Goal: Task Accomplishment & Management: Manage account settings

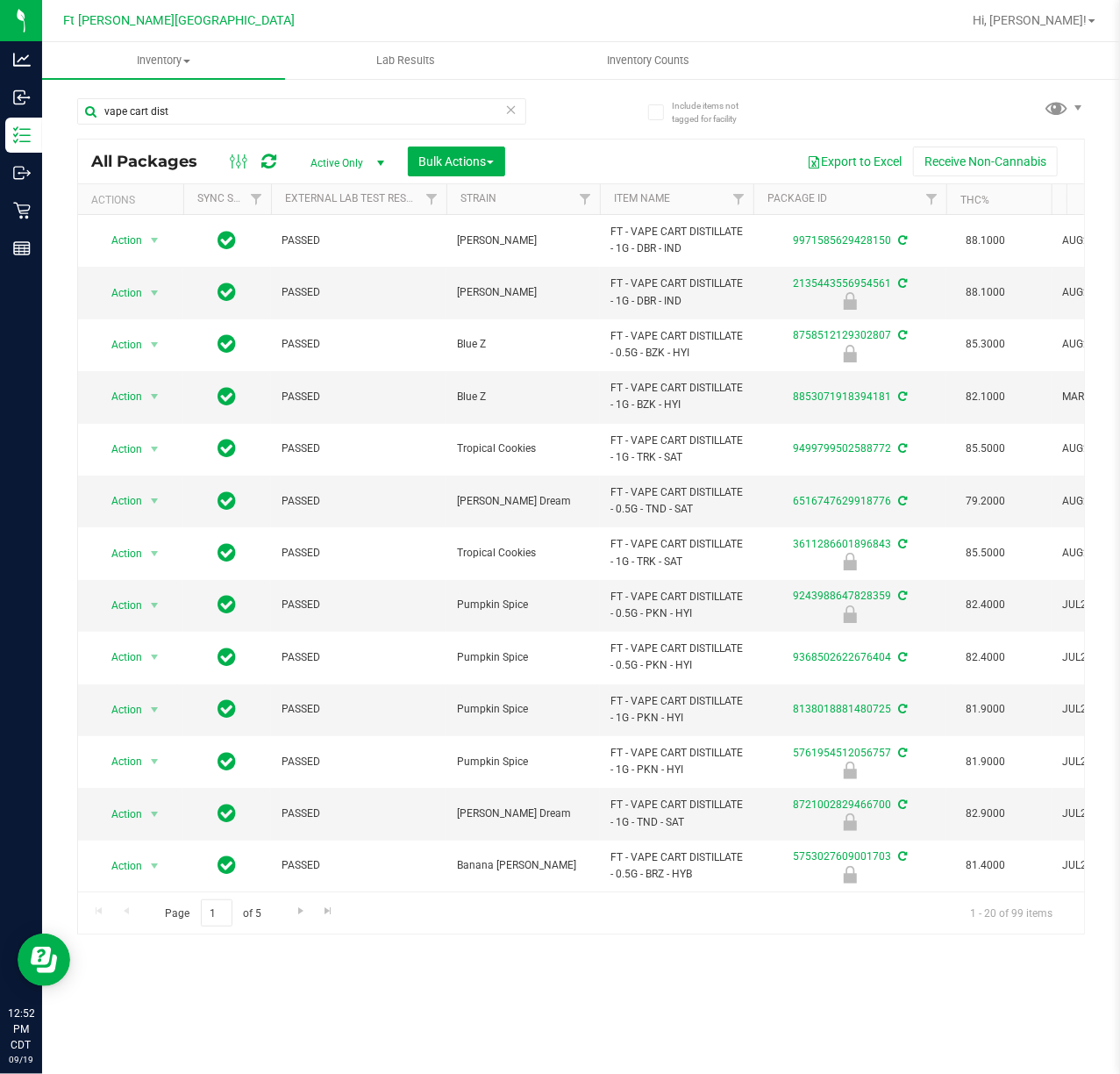
click at [516, 106] on icon at bounding box center [511, 108] width 13 height 21
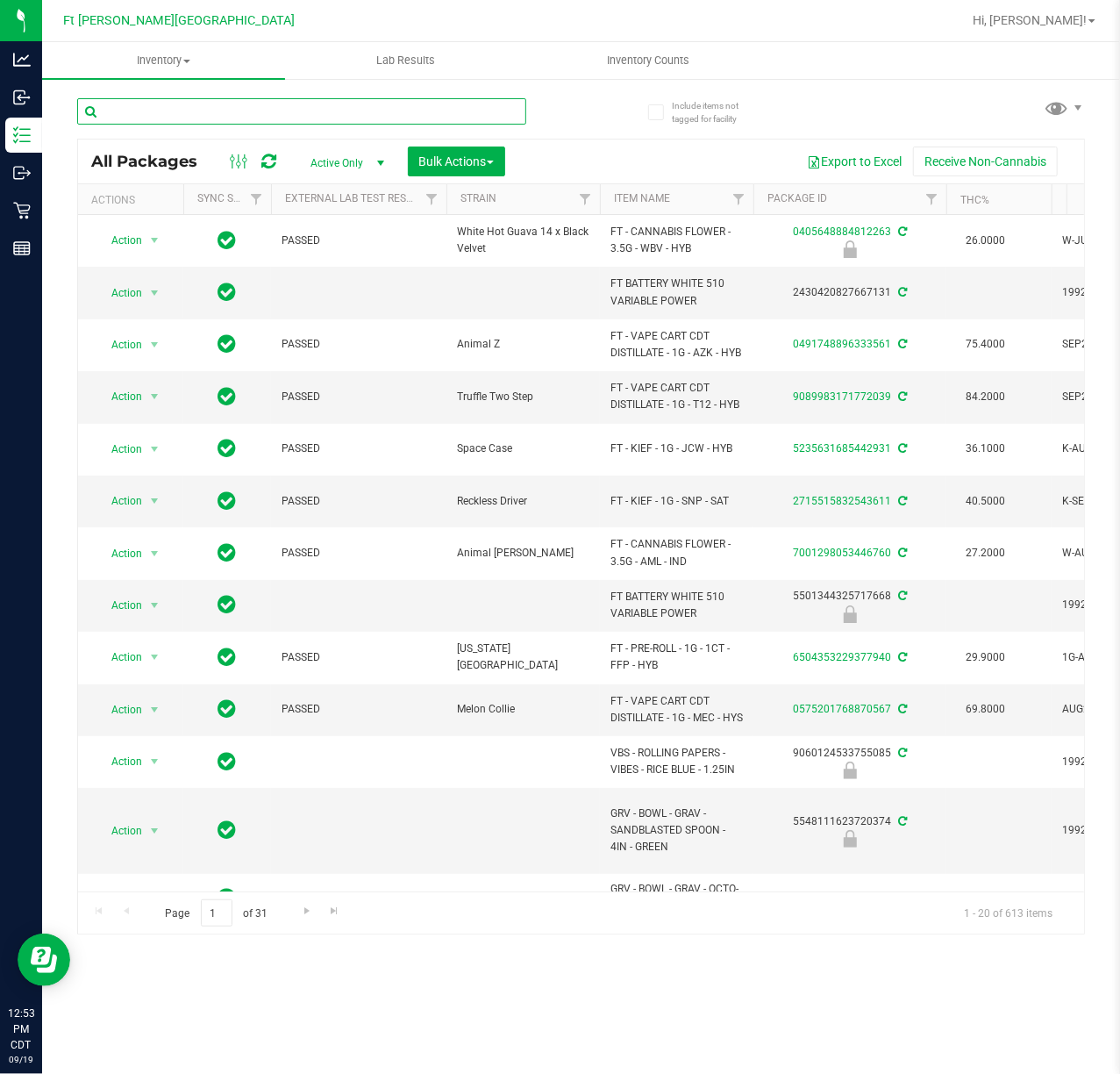
click at [161, 111] on input "text" at bounding box center [302, 111] width 449 height 26
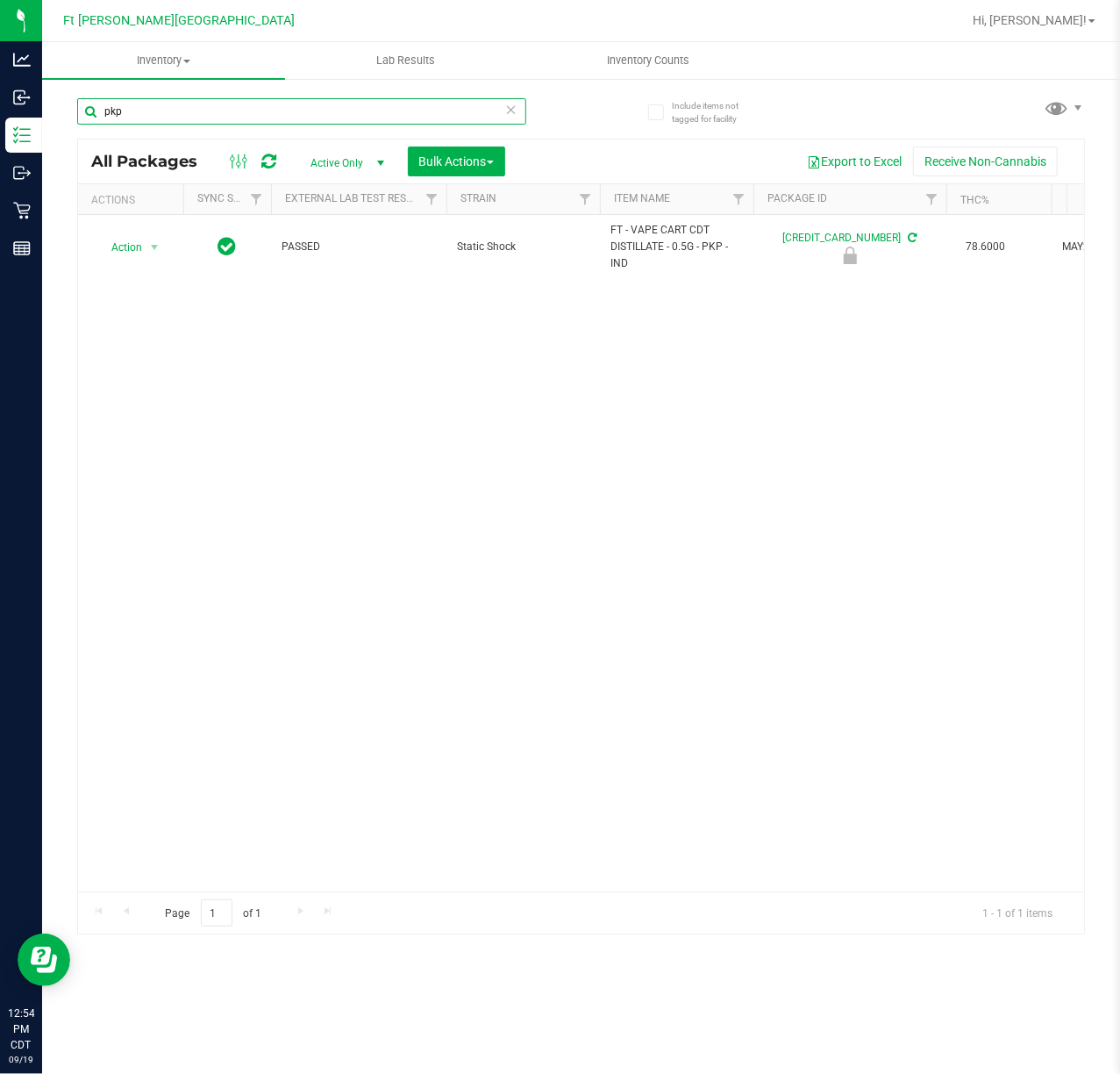
type input "pkp"
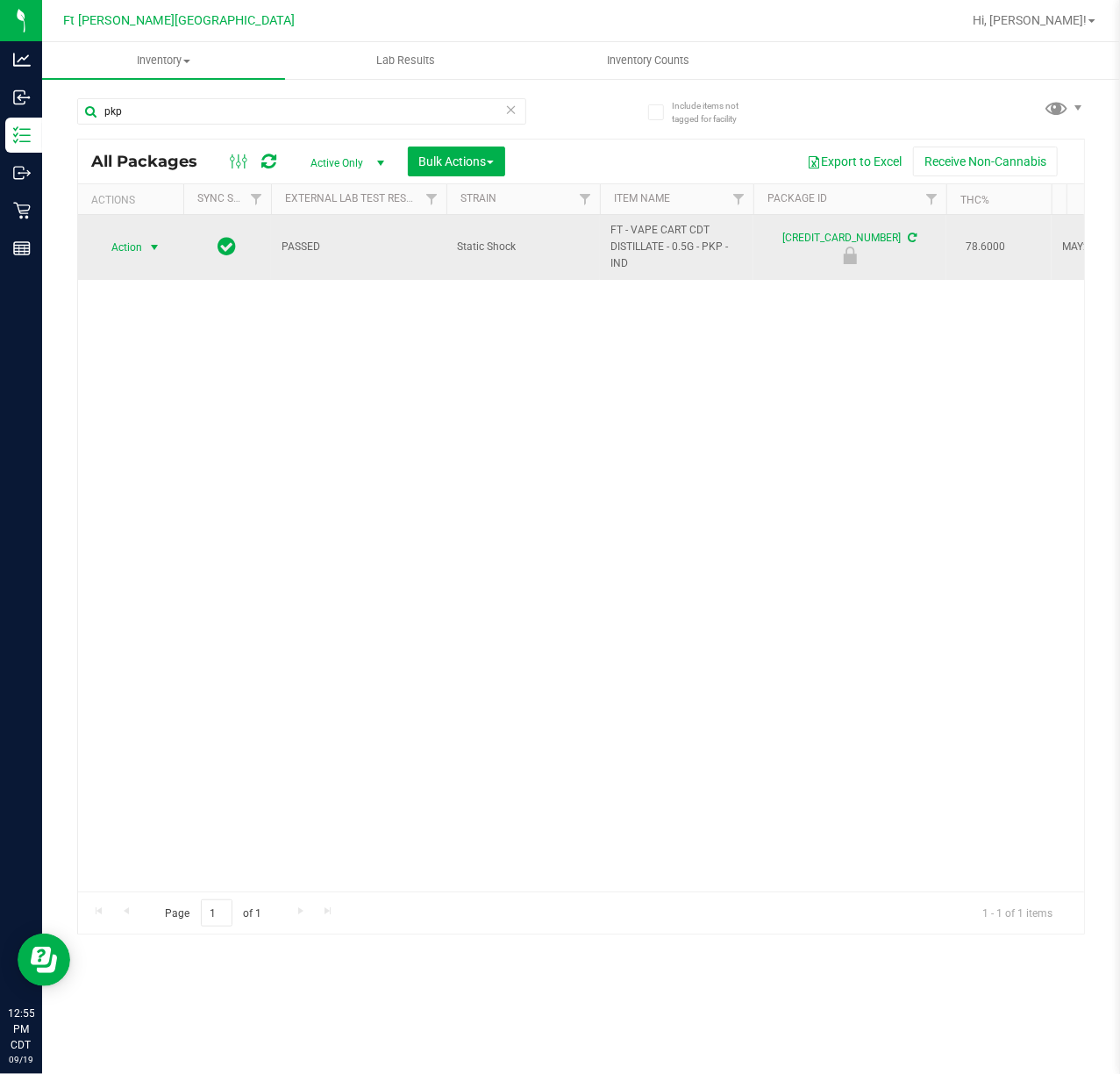
click at [142, 249] on span "Action" at bounding box center [119, 247] width 48 height 24
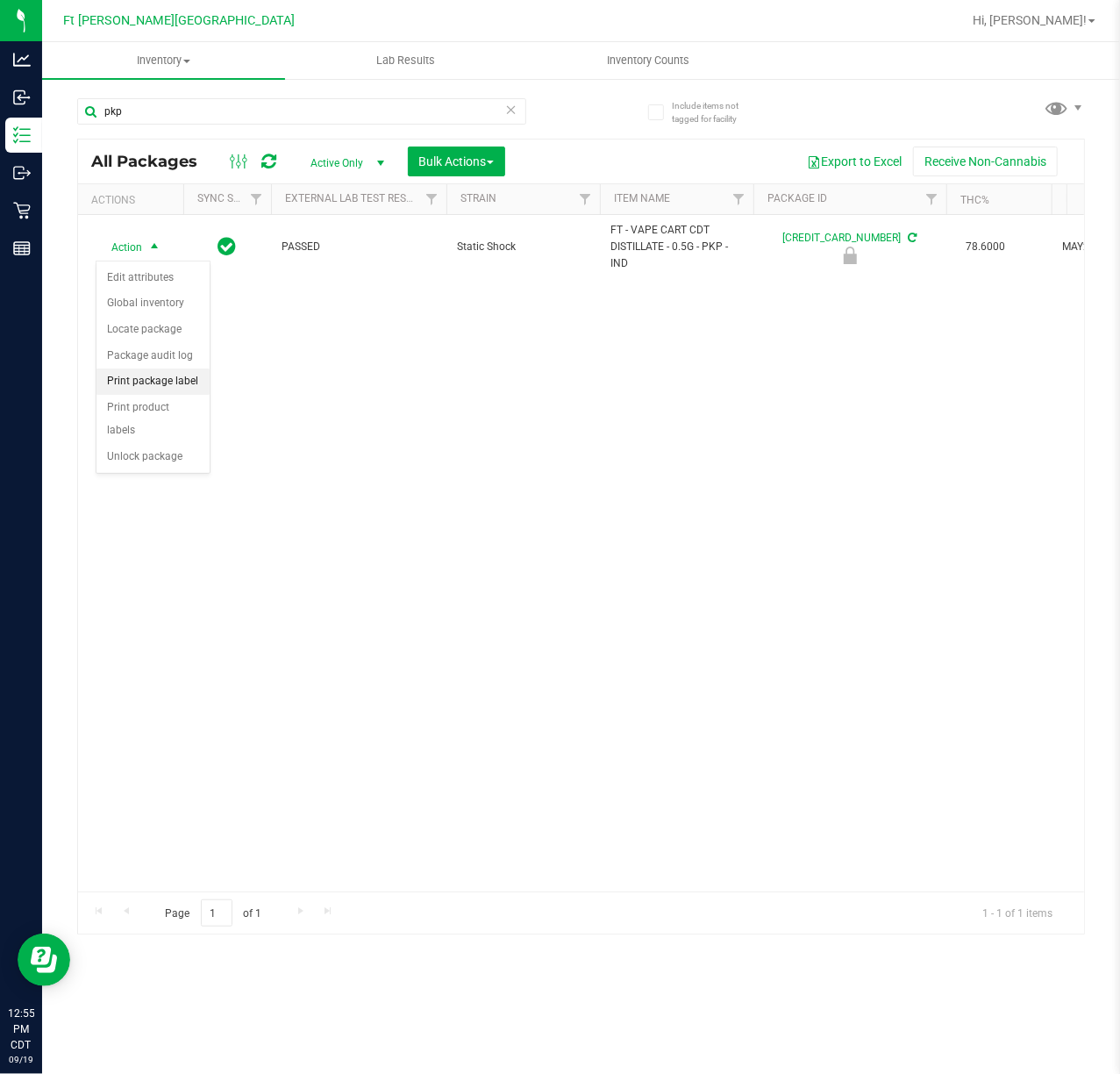
click at [179, 380] on li "Print package label" at bounding box center [152, 381] width 113 height 26
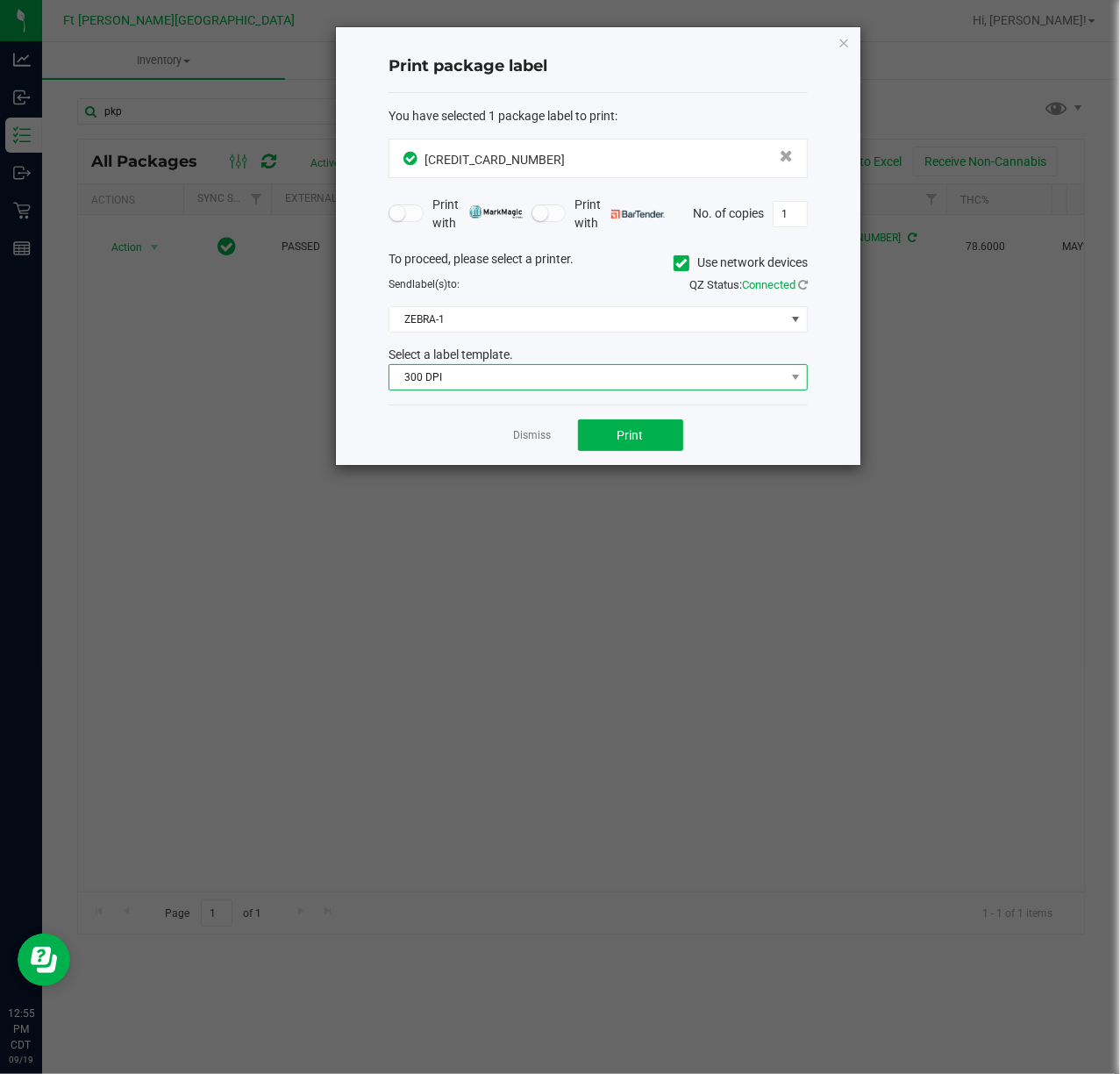
click at [491, 386] on span "300 DPI" at bounding box center [587, 377] width 396 height 24
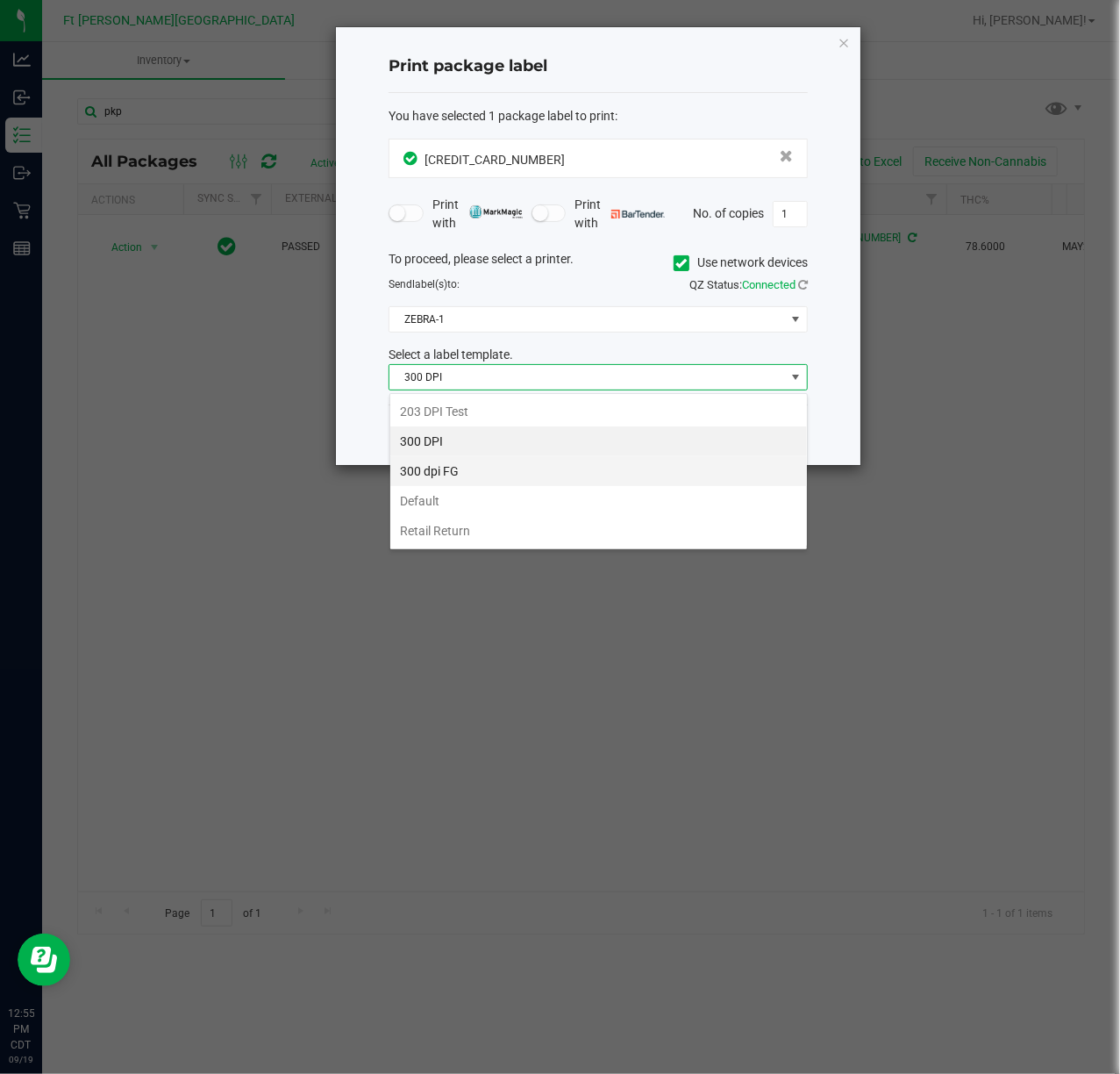
scroll to position [26, 418]
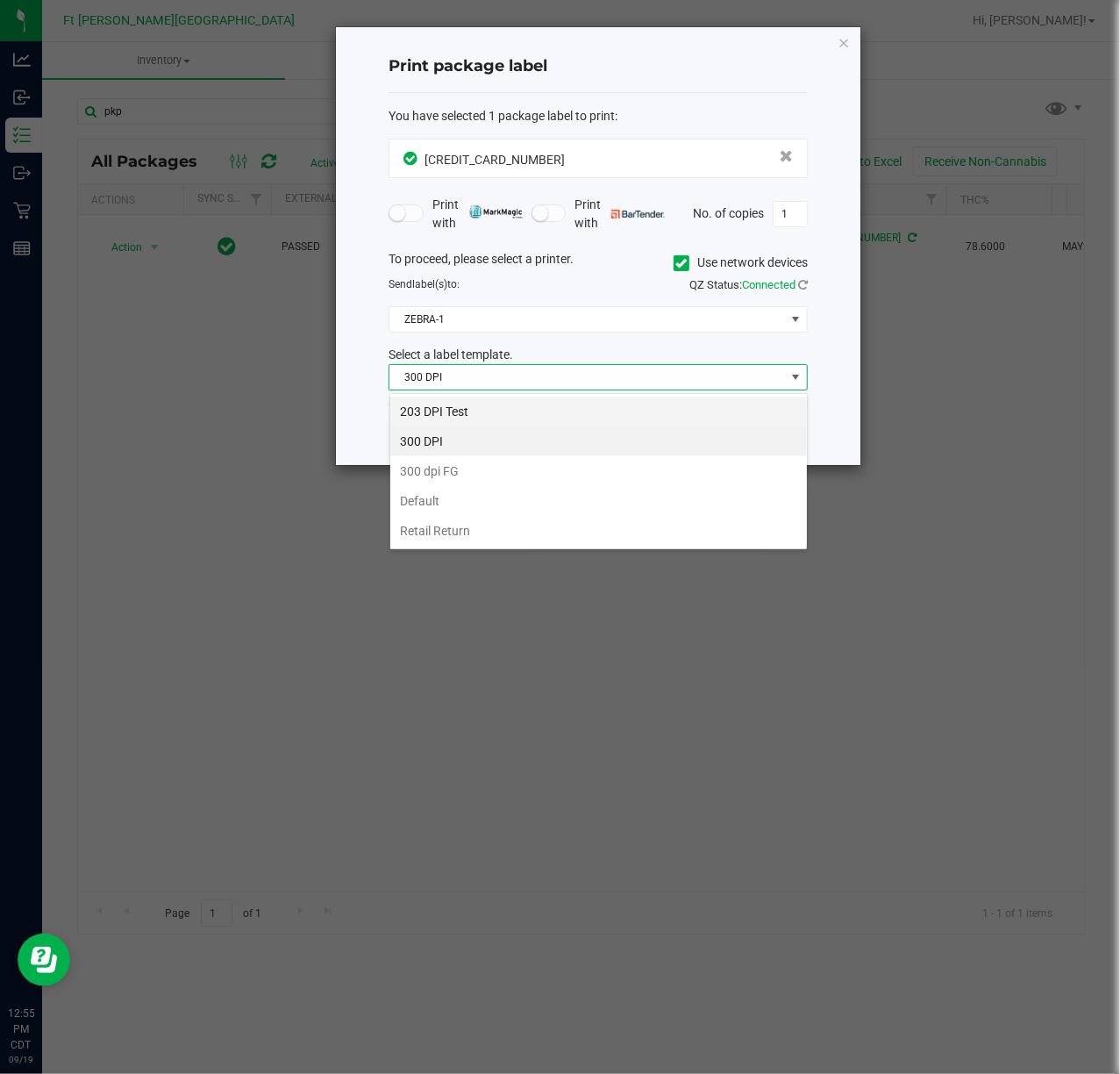
click at [479, 403] on li "203 DPI Test" at bounding box center [599, 411] width 417 height 30
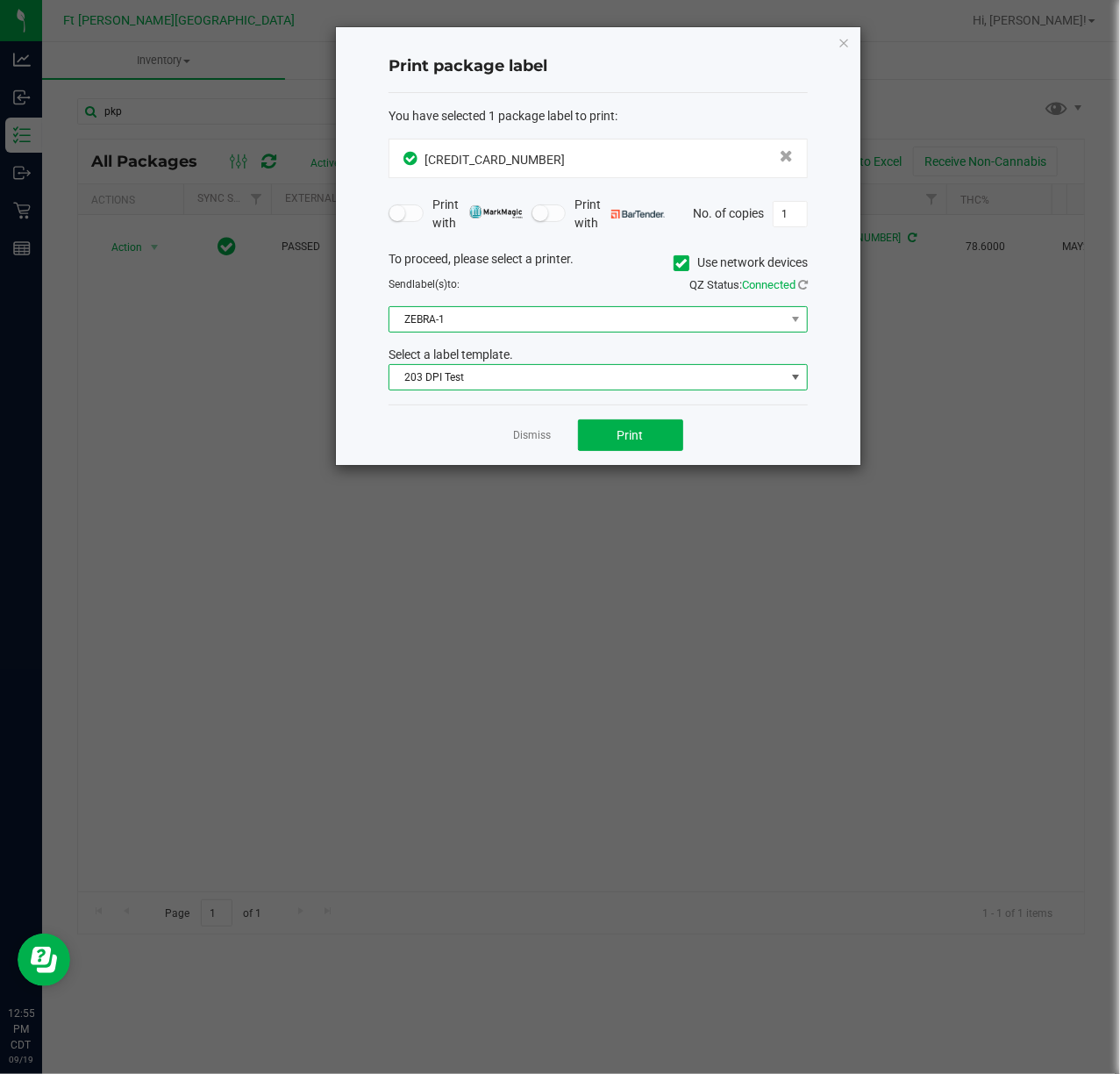
click at [507, 317] on span "ZEBRA-1" at bounding box center [587, 318] width 396 height 24
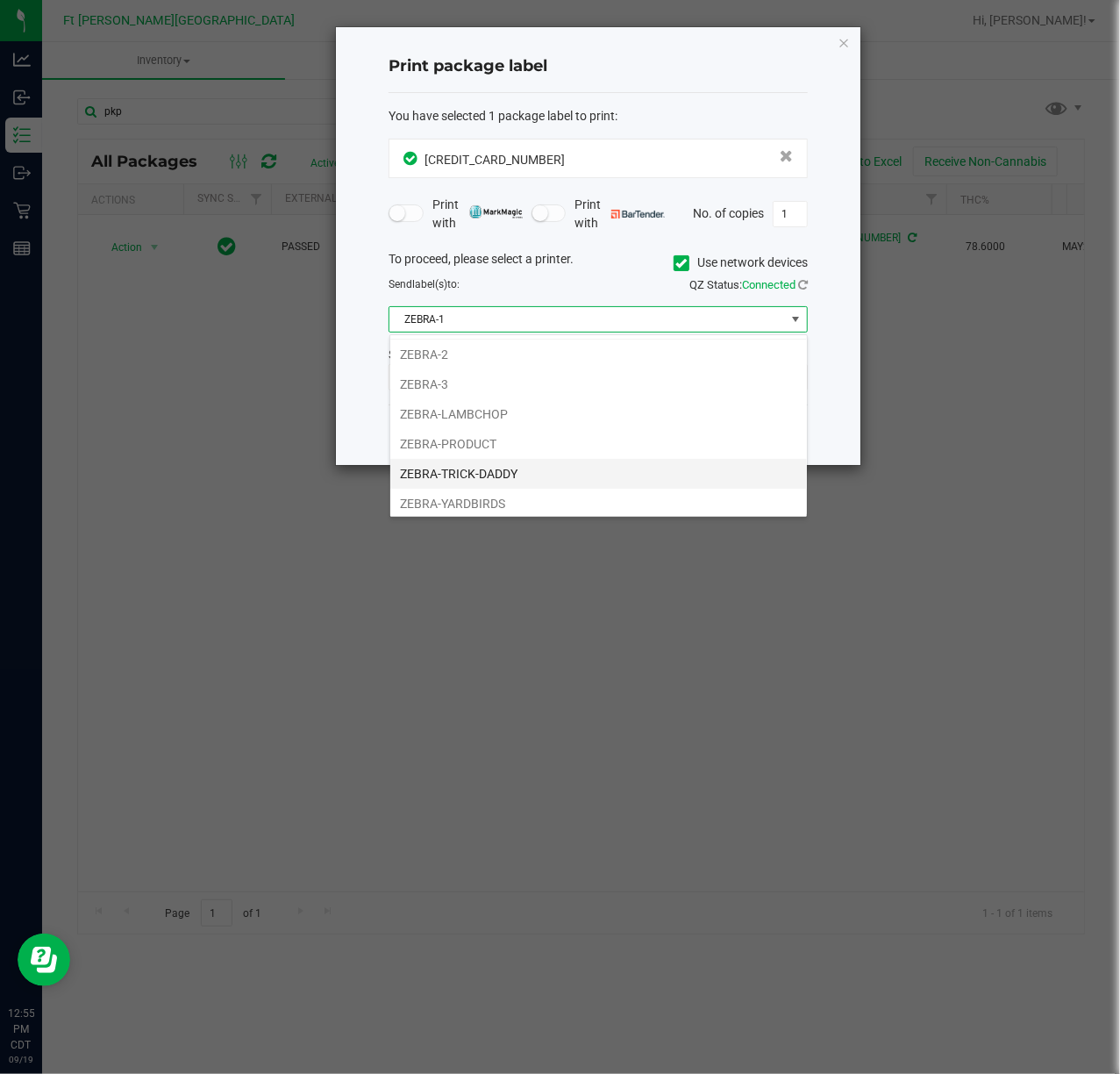
scroll to position [37, 0]
click at [482, 464] on li "ZEBRA-YARDBIRDS" at bounding box center [599, 499] width 417 height 30
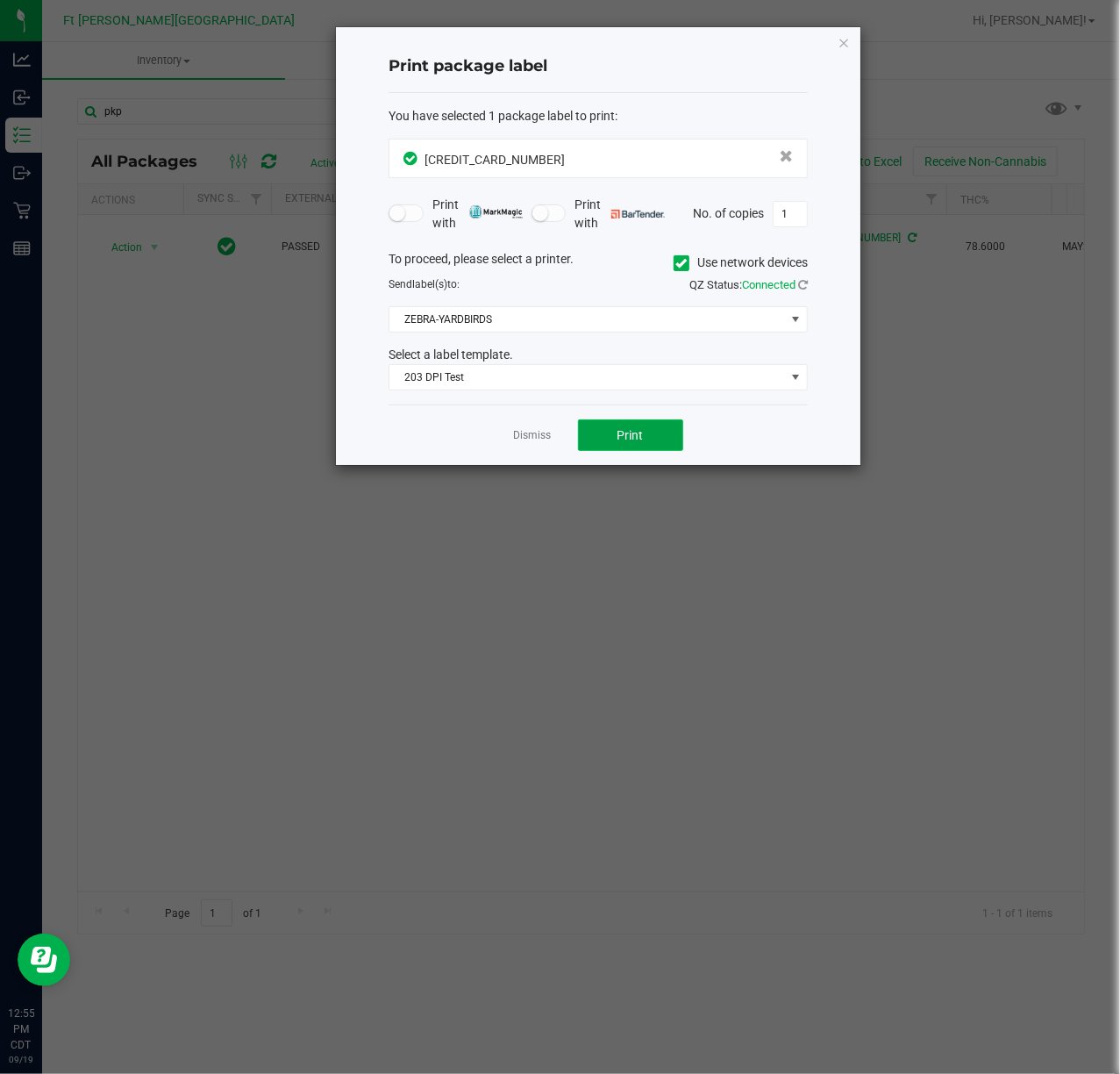
click at [595, 423] on button "Print" at bounding box center [630, 435] width 106 height 32
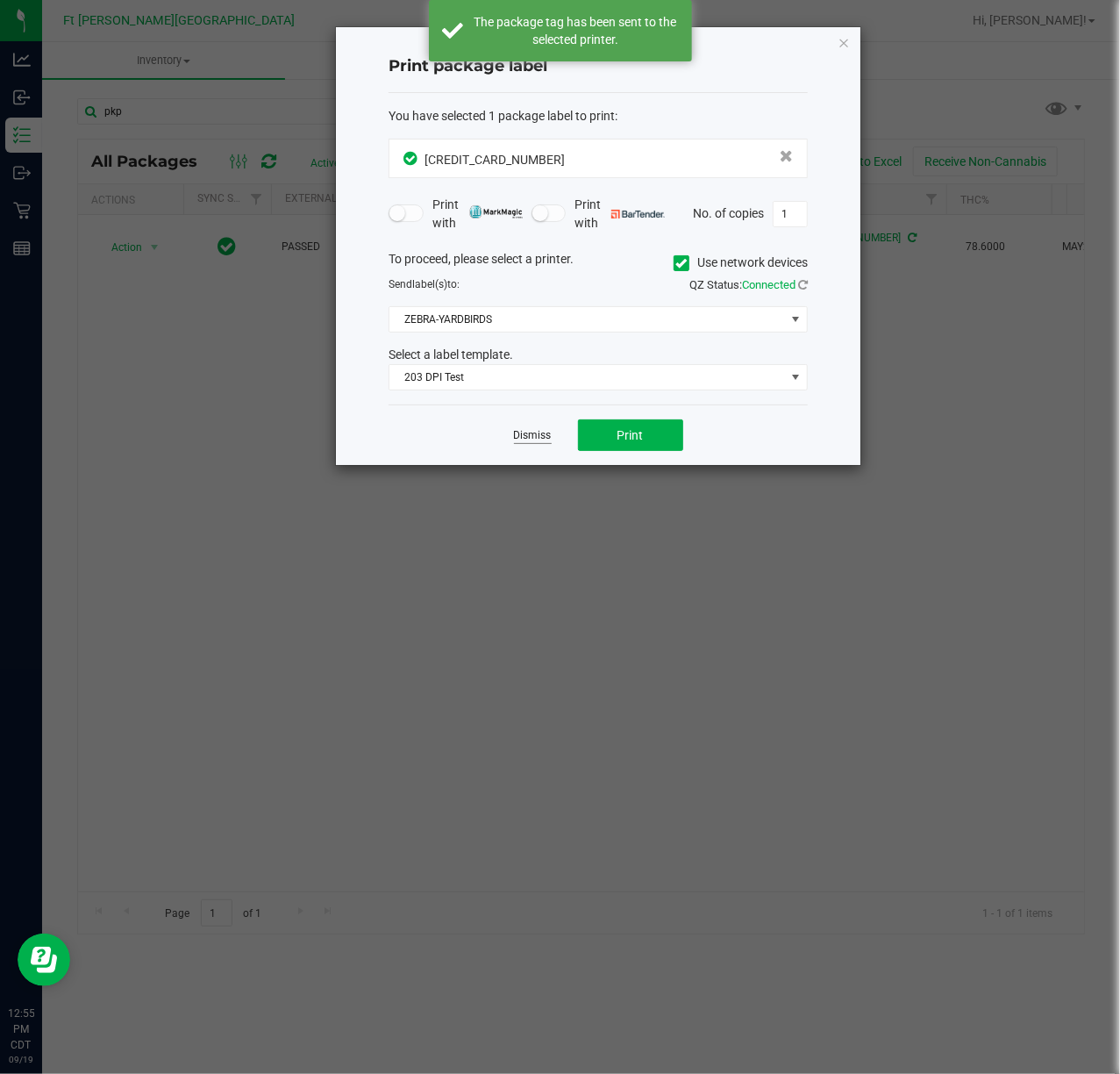
click at [533, 436] on link "Dismiss" at bounding box center [533, 436] width 38 height 15
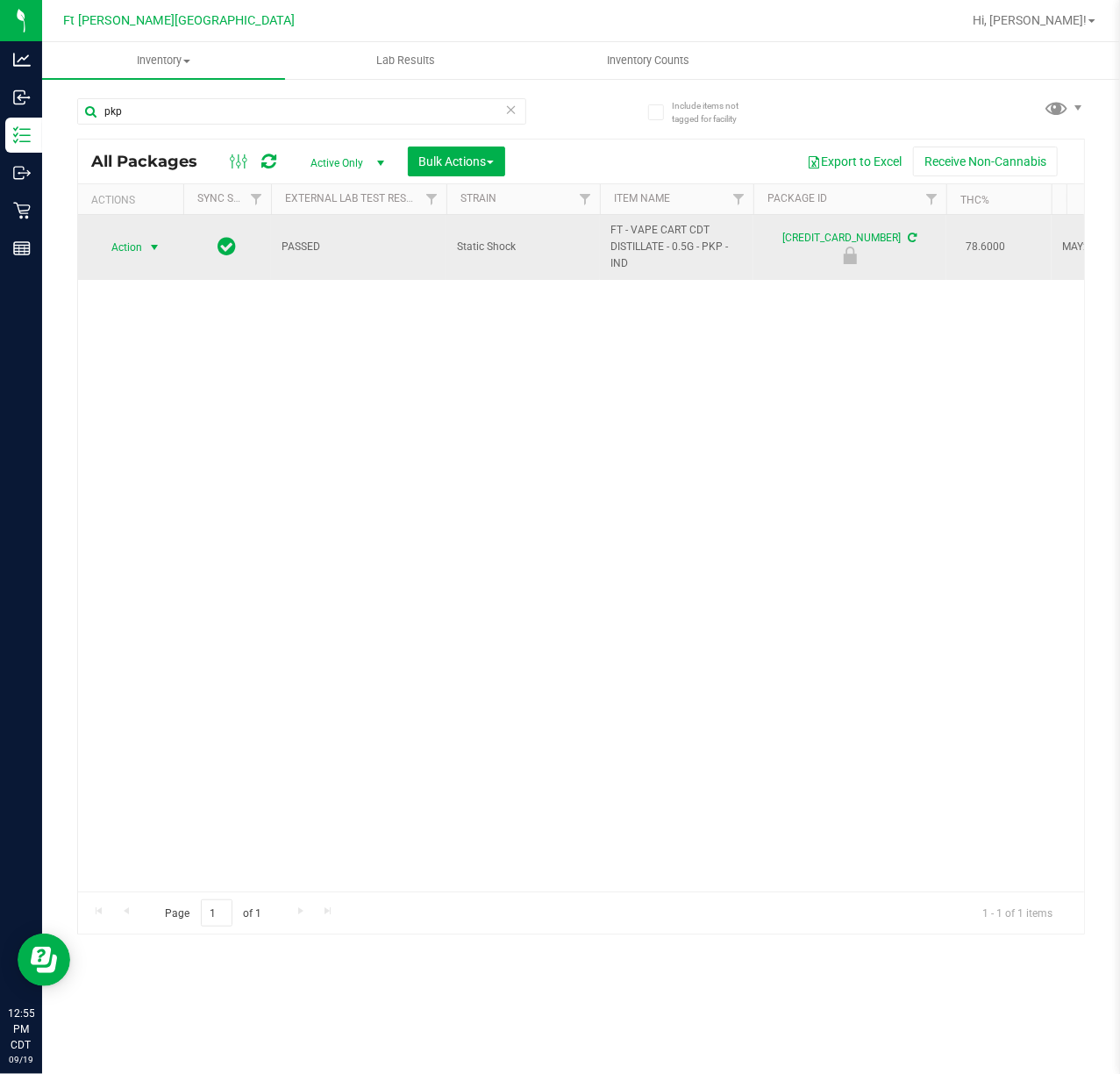
click at [124, 252] on span "Action" at bounding box center [119, 247] width 48 height 24
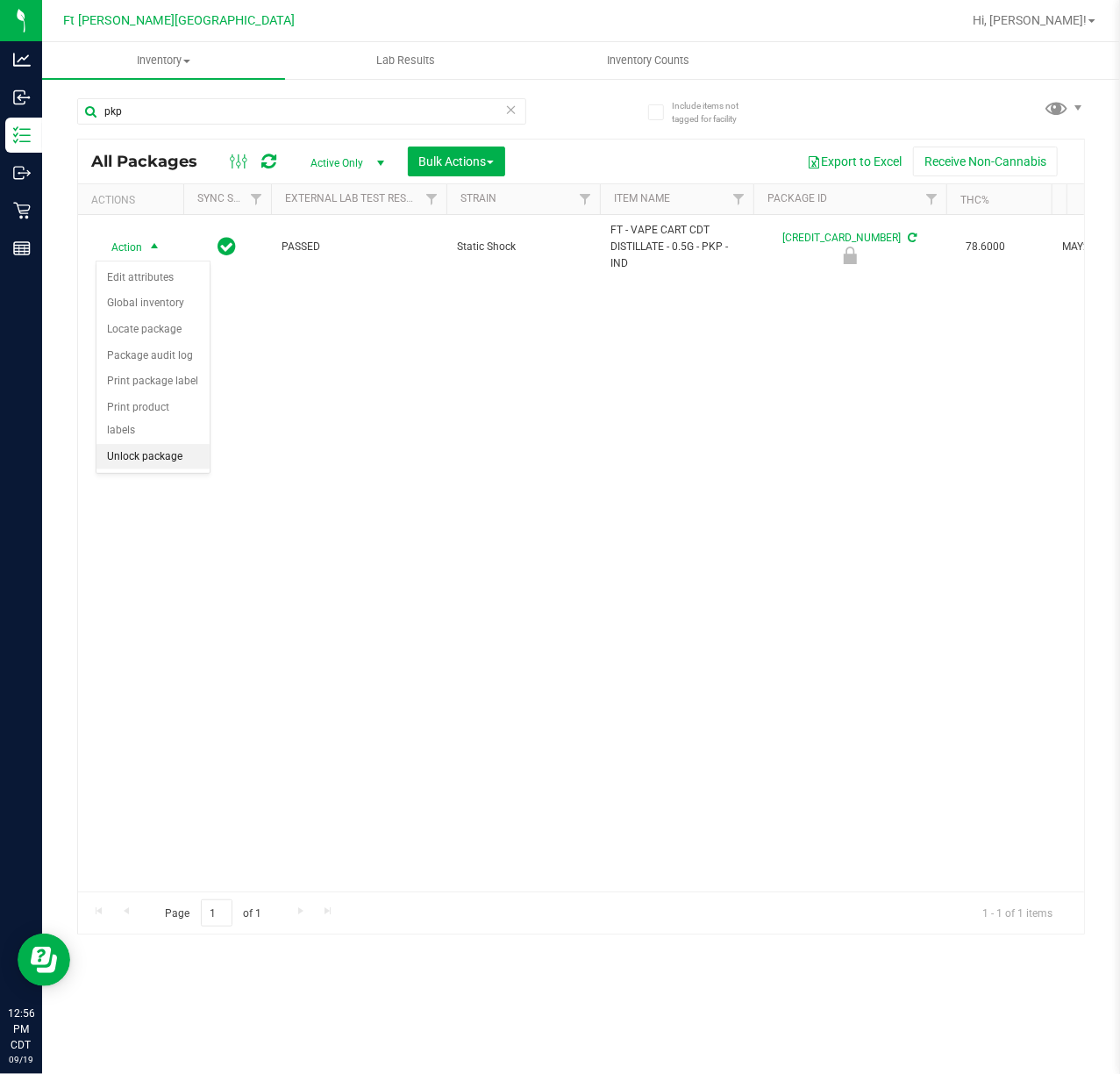
click at [144, 460] on li "Unlock package" at bounding box center [152, 456] width 113 height 26
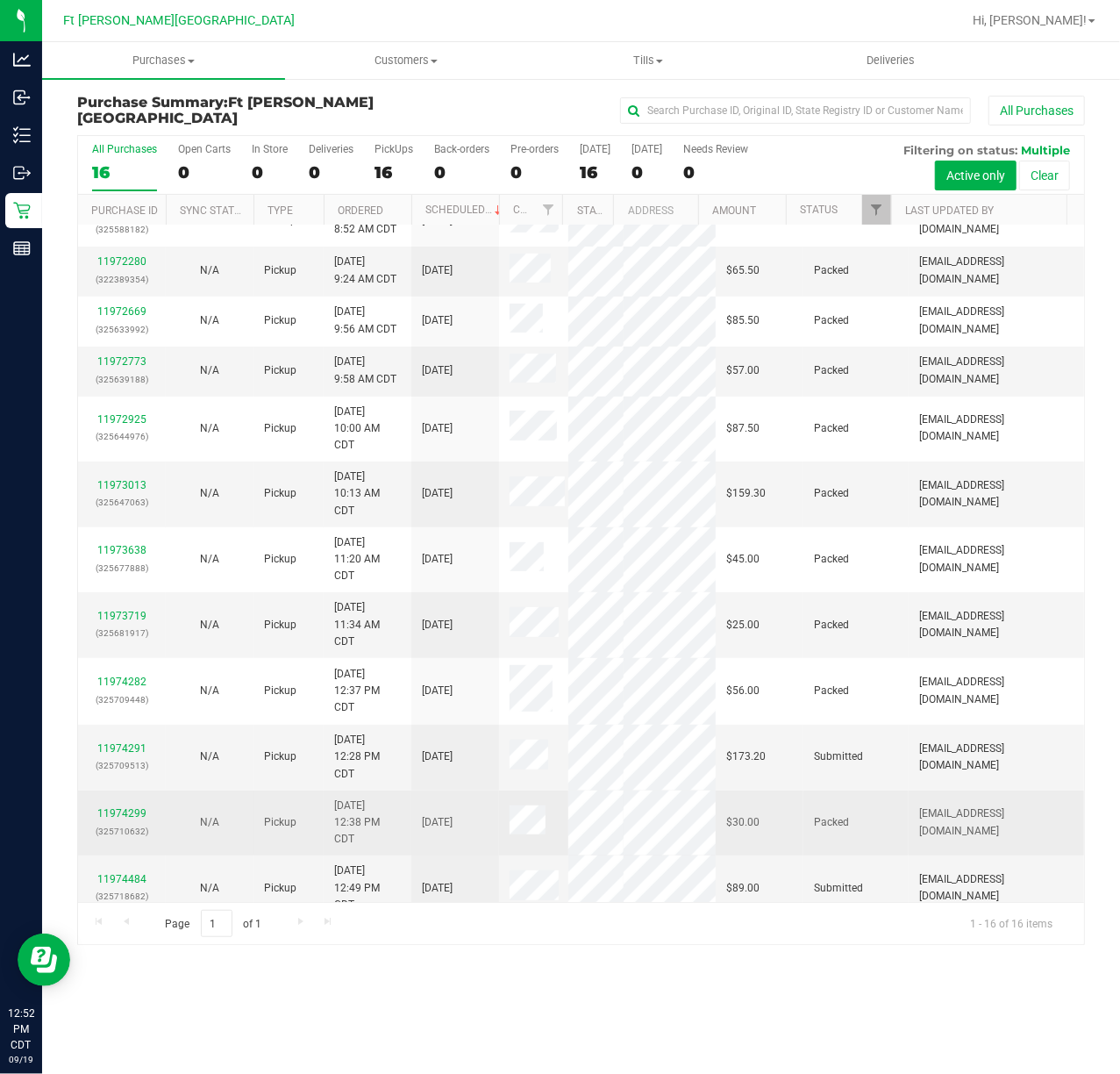
scroll to position [307, 0]
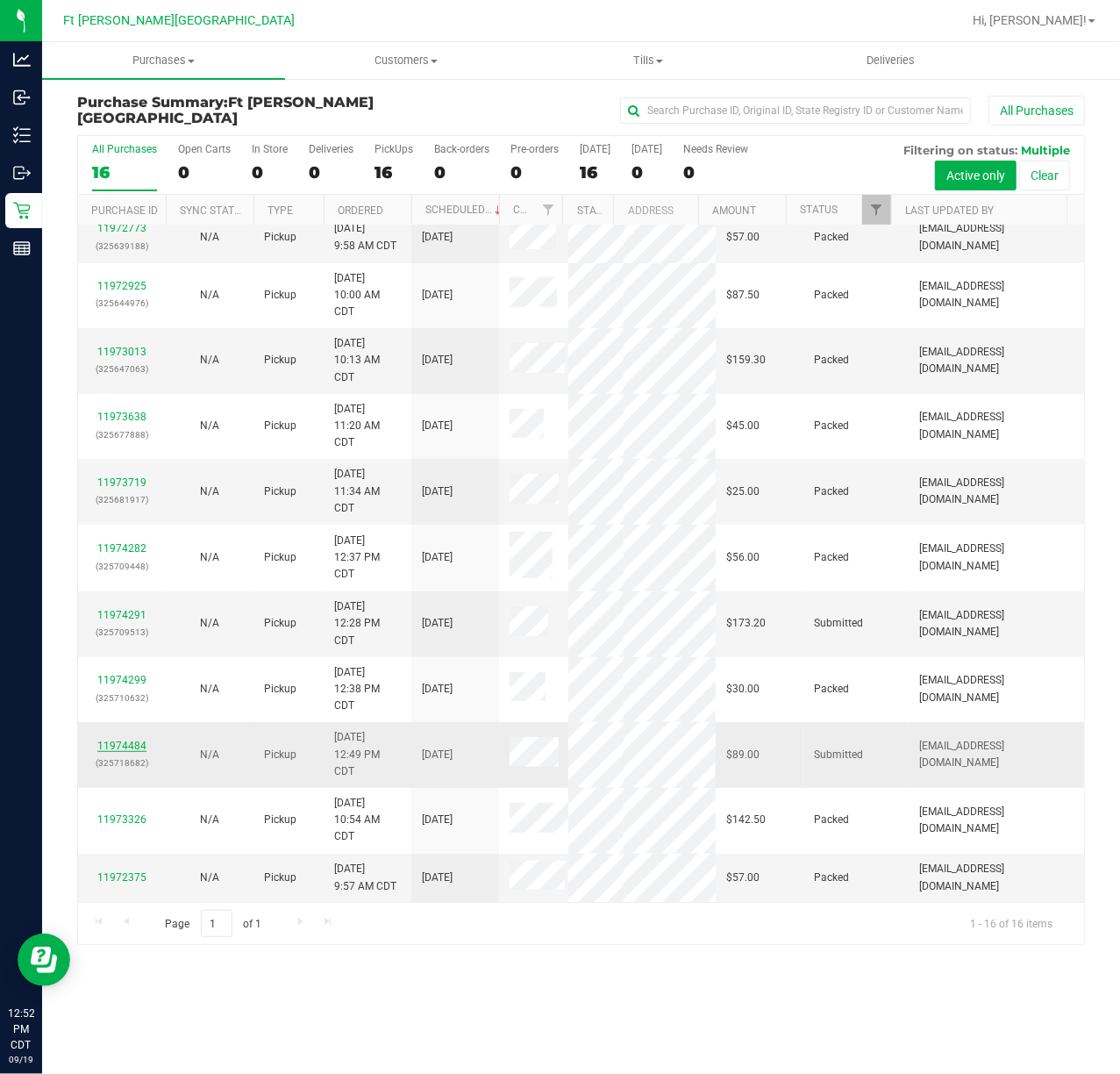
click at [106, 739] on link "11974484" at bounding box center [122, 746] width 49 height 13
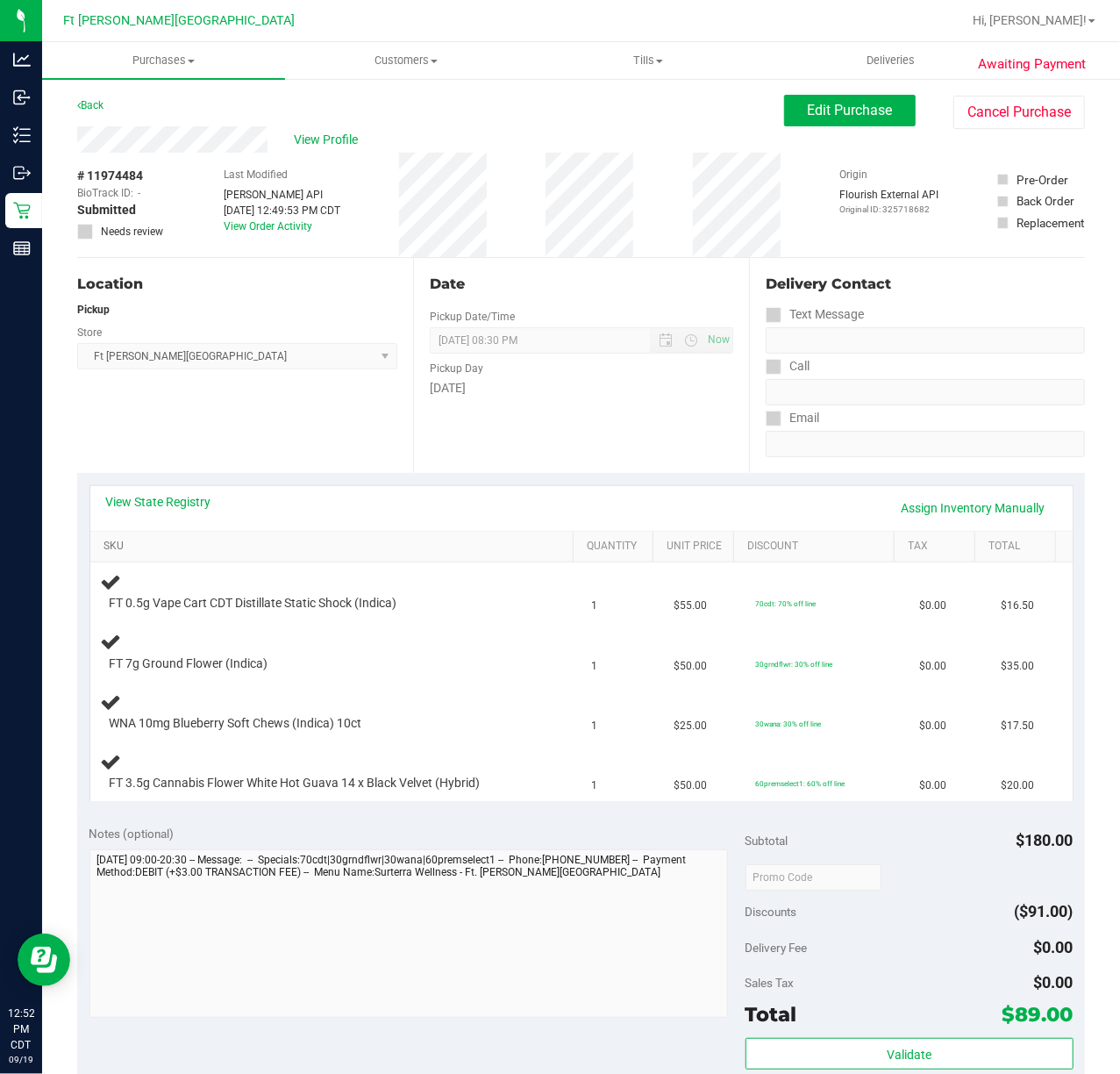
click at [104, 539] on link "SKU" at bounding box center [335, 546] width 463 height 14
click at [486, 653] on div "FT 7g Ground Flower (Indica)" at bounding box center [335, 651] width 470 height 41
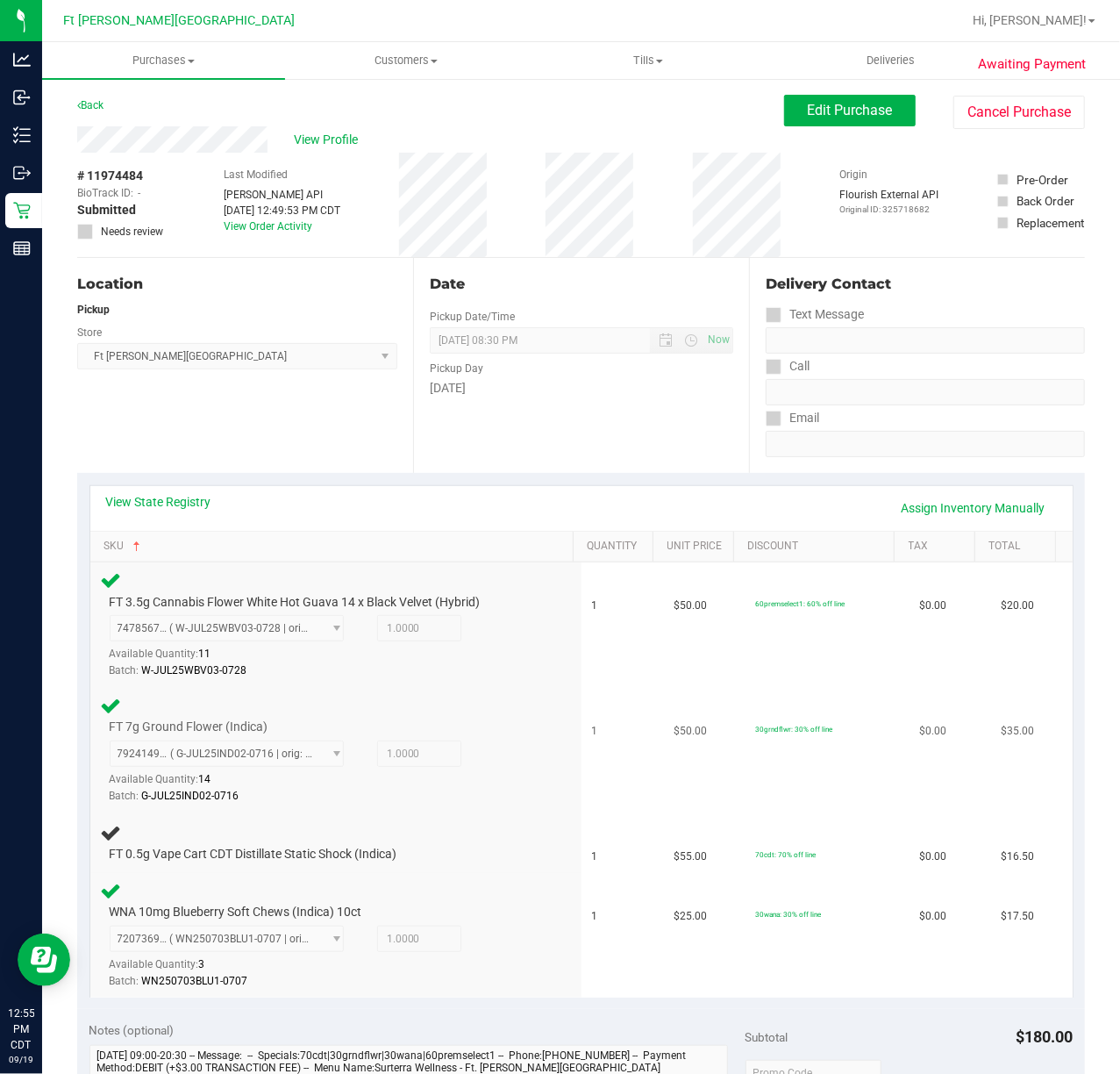
click at [514, 769] on div "7924149309057082 ( G-JUL25IND02-0716 | orig: FLSRWGM-20250722-972 ) 79241493090…" at bounding box center [321, 772] width 423 height 64
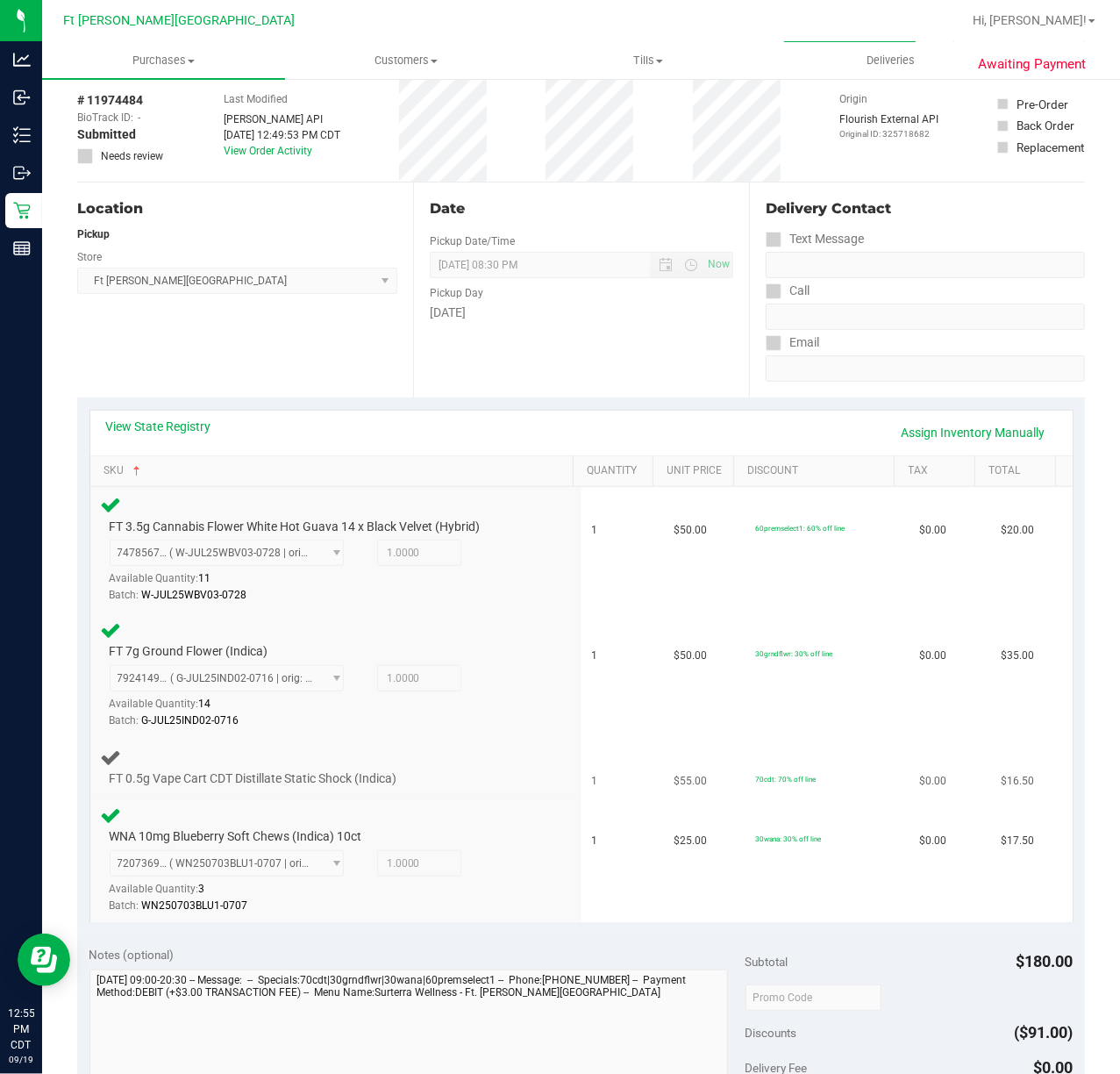
scroll to position [116, 0]
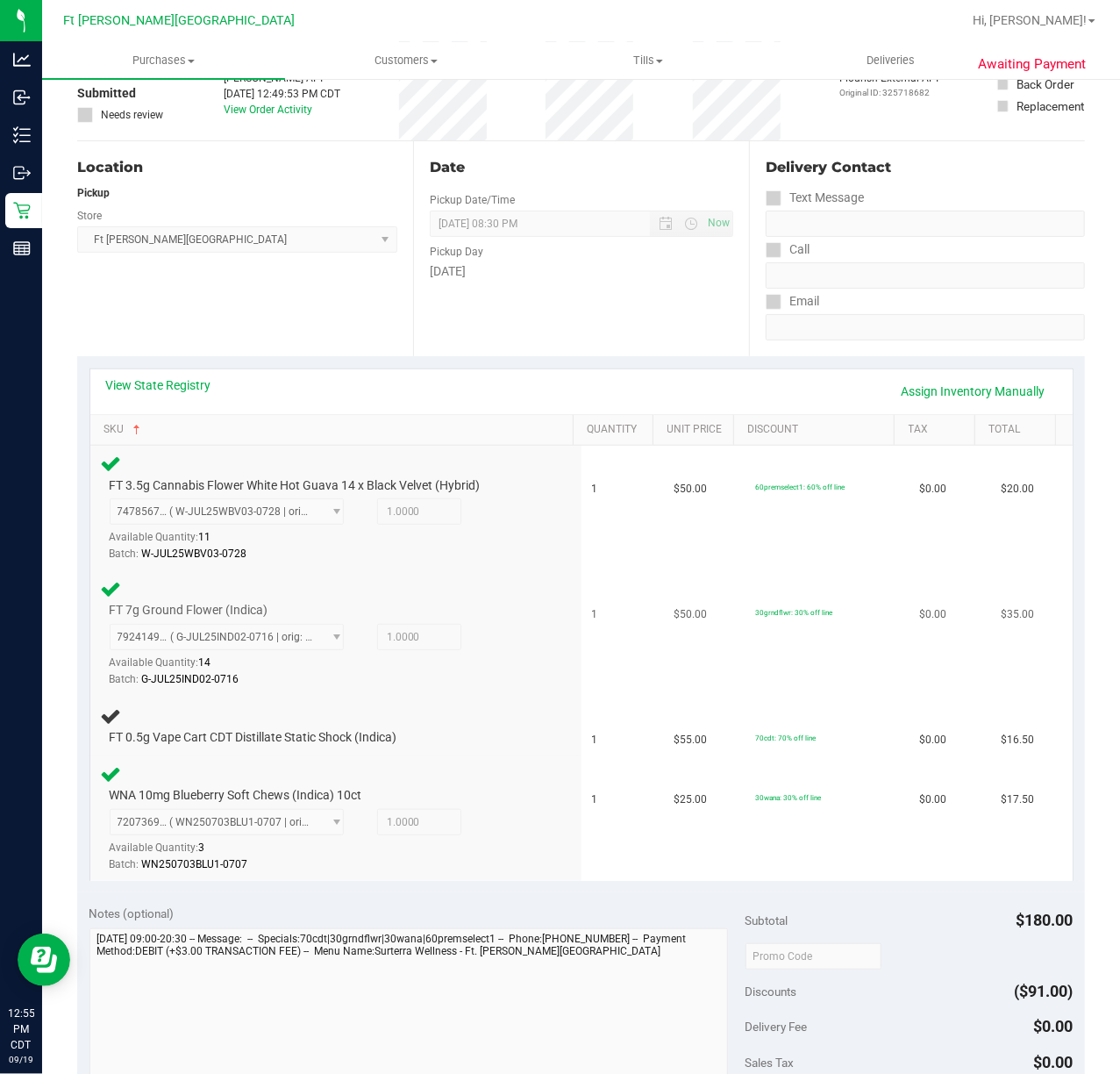
click at [502, 690] on td "FT 7g Ground Flower (Indica) 7924149309057082 ( G-JUL25IND02-0716 | orig: FLSRW…" at bounding box center [335, 633] width 491 height 125
click at [663, 684] on td "$50.00" at bounding box center [703, 633] width 81 height 125
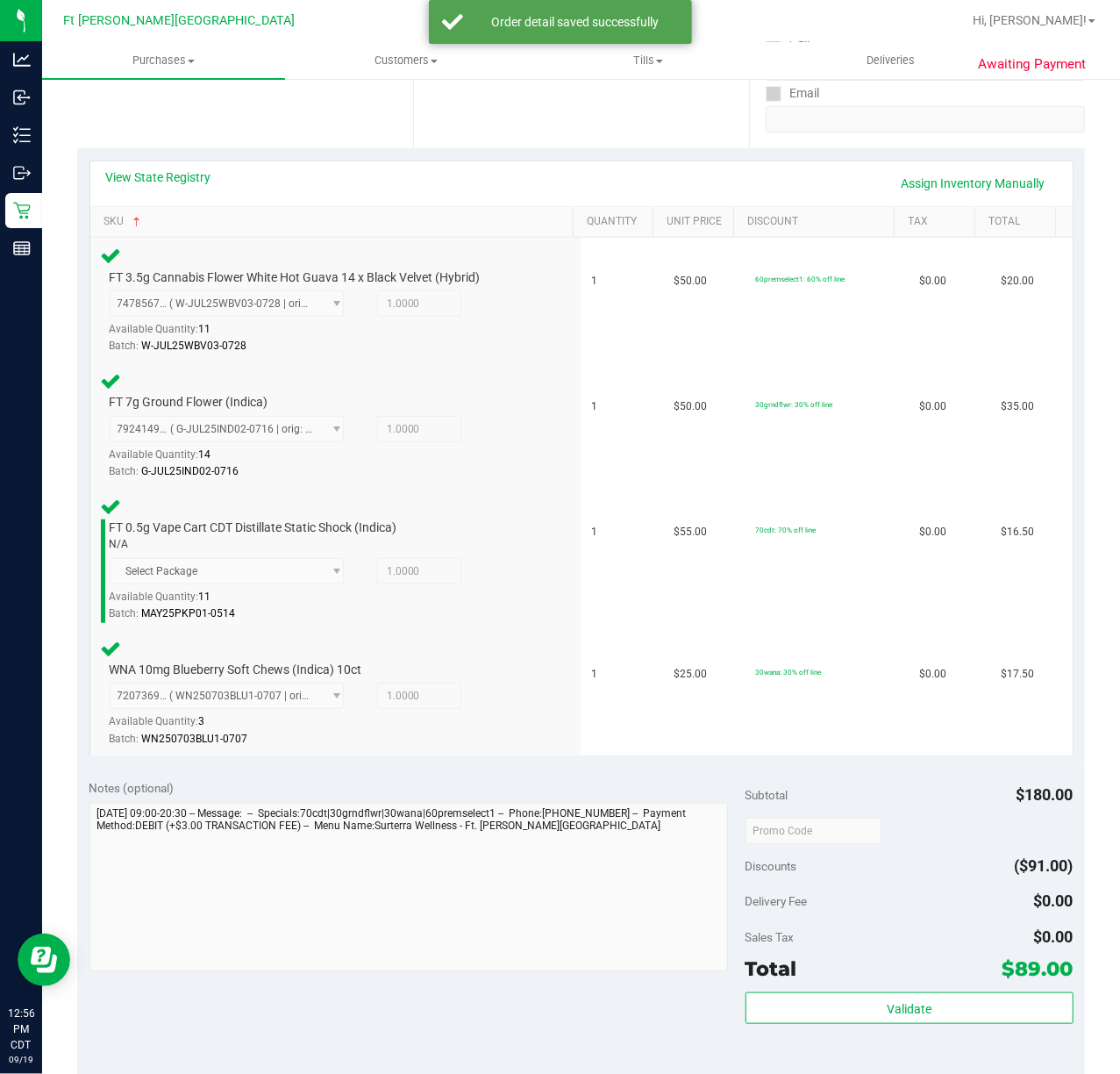
scroll to position [790, 0]
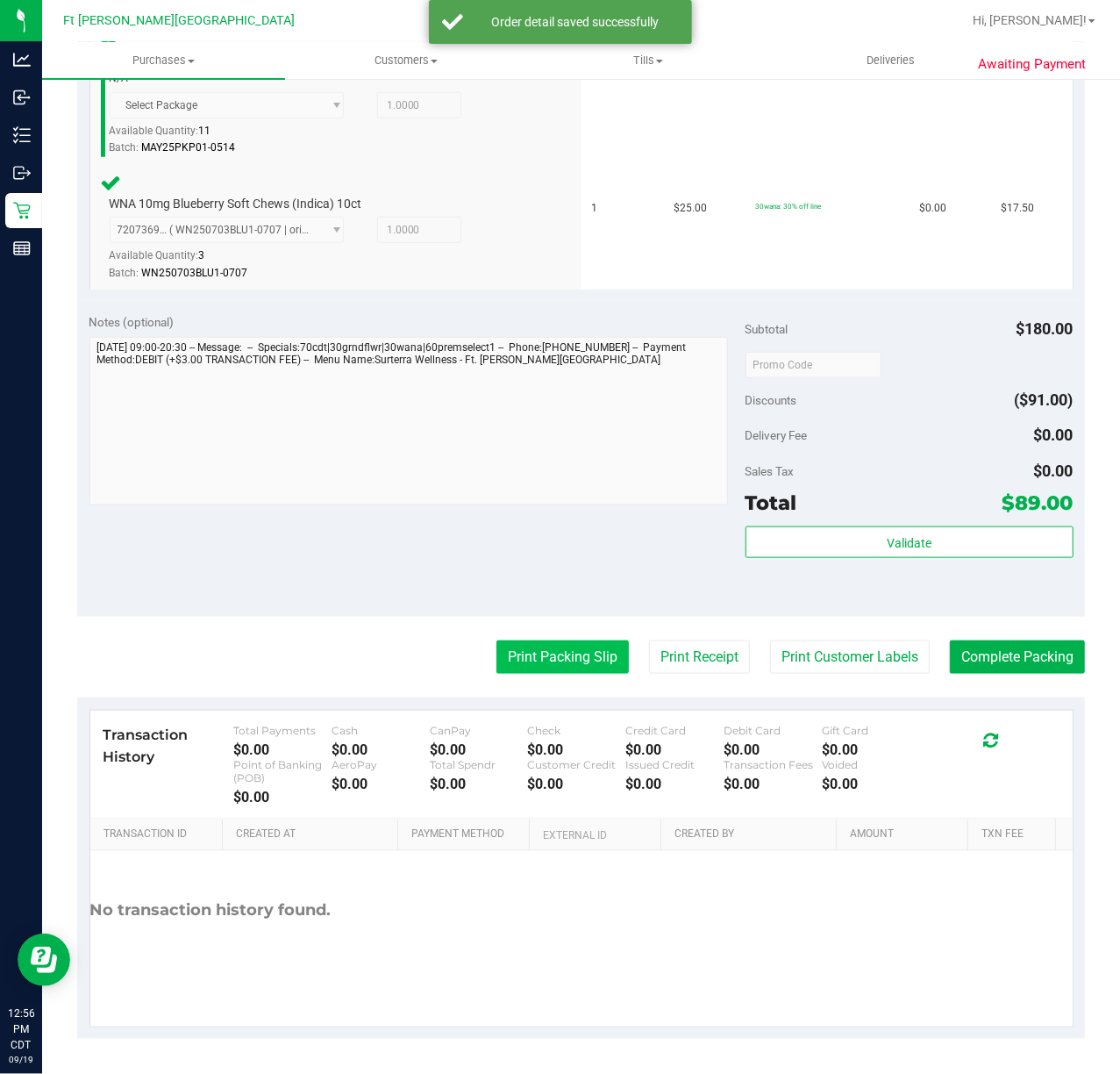
click at [586, 660] on button "Print Packing Slip" at bounding box center [563, 656] width 133 height 33
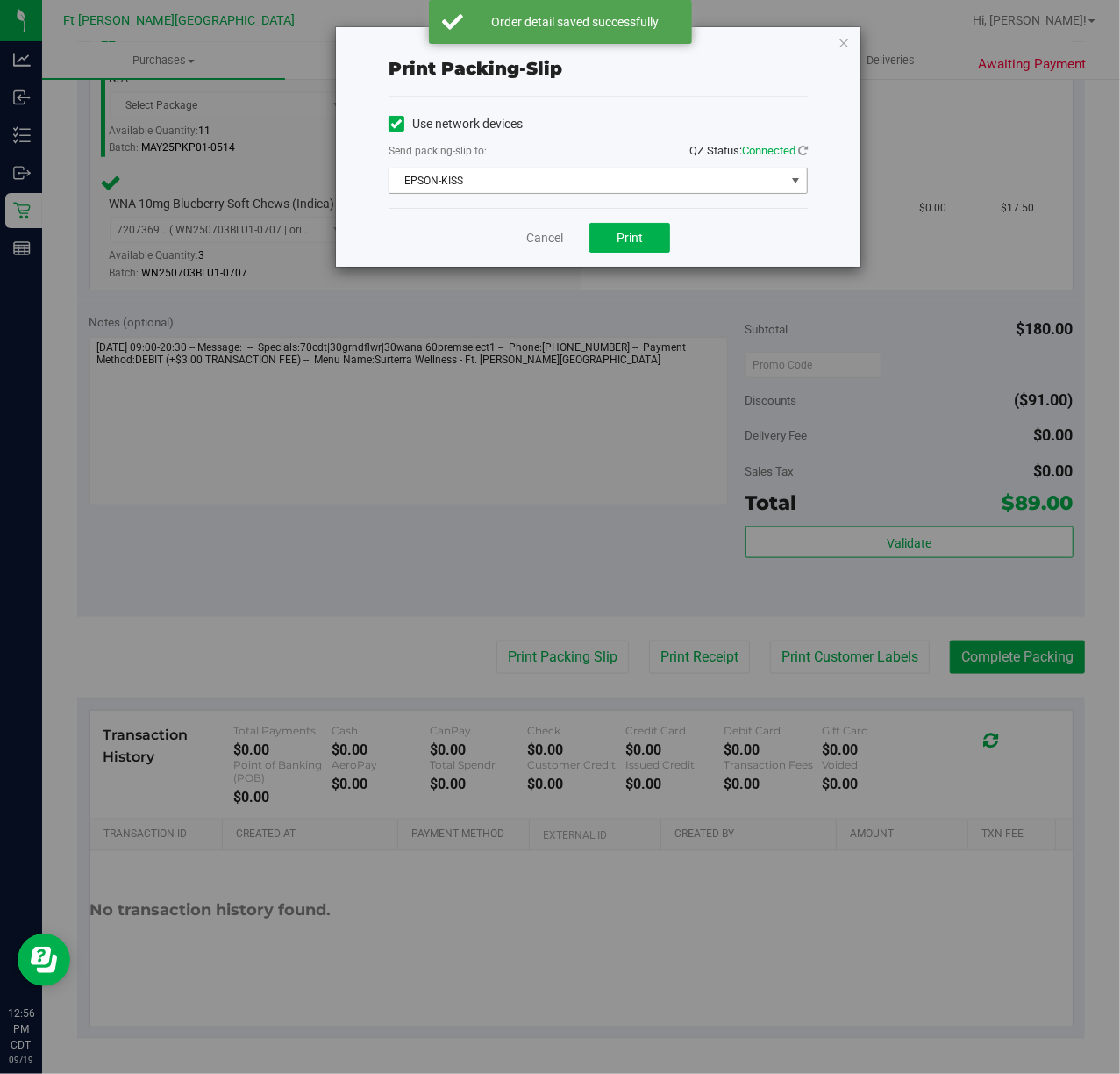
click at [619, 170] on span "EPSON-KISS" at bounding box center [587, 180] width 396 height 24
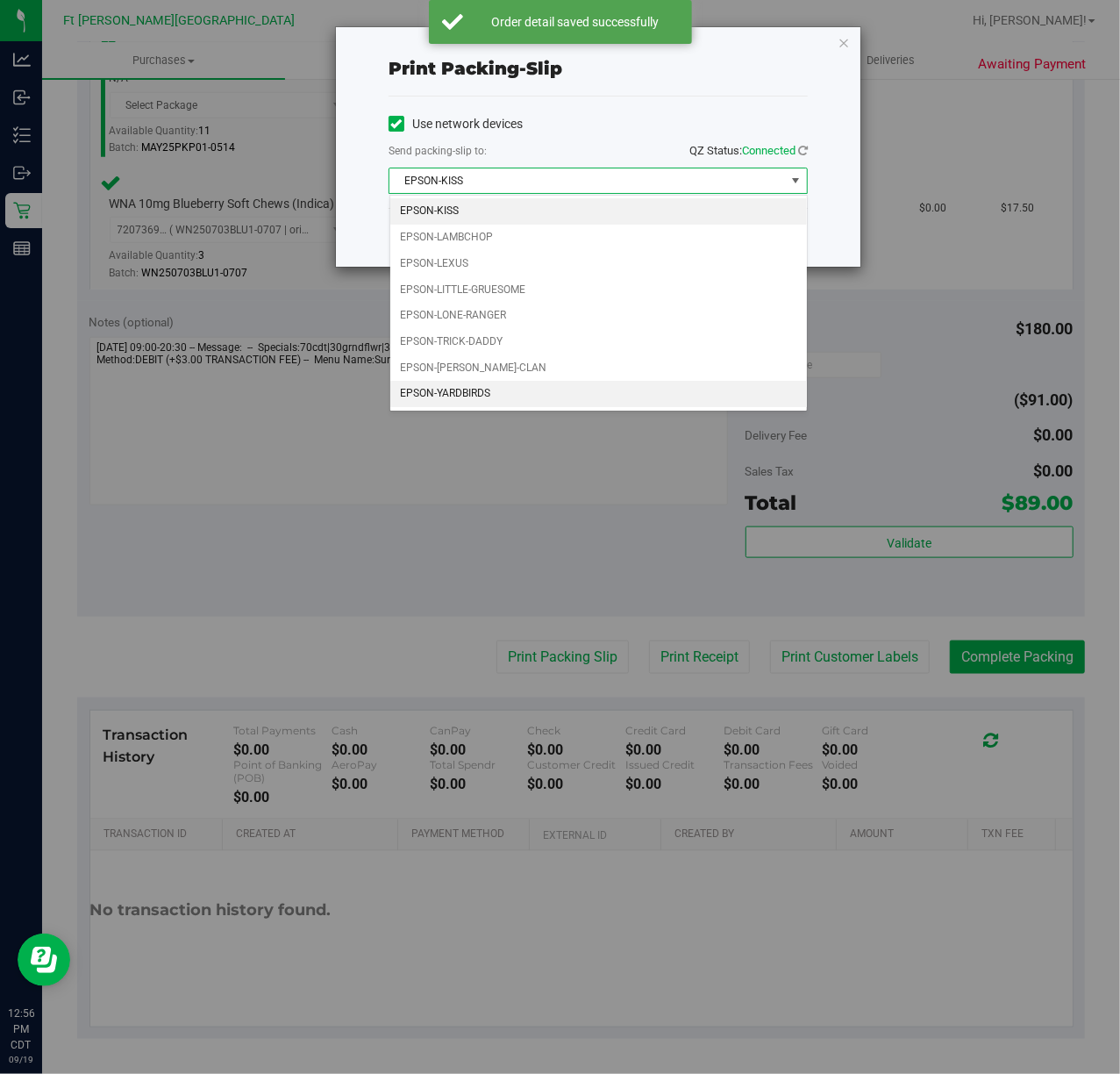
click at [499, 401] on li "EPSON-YARDBIRDS" at bounding box center [599, 393] width 417 height 26
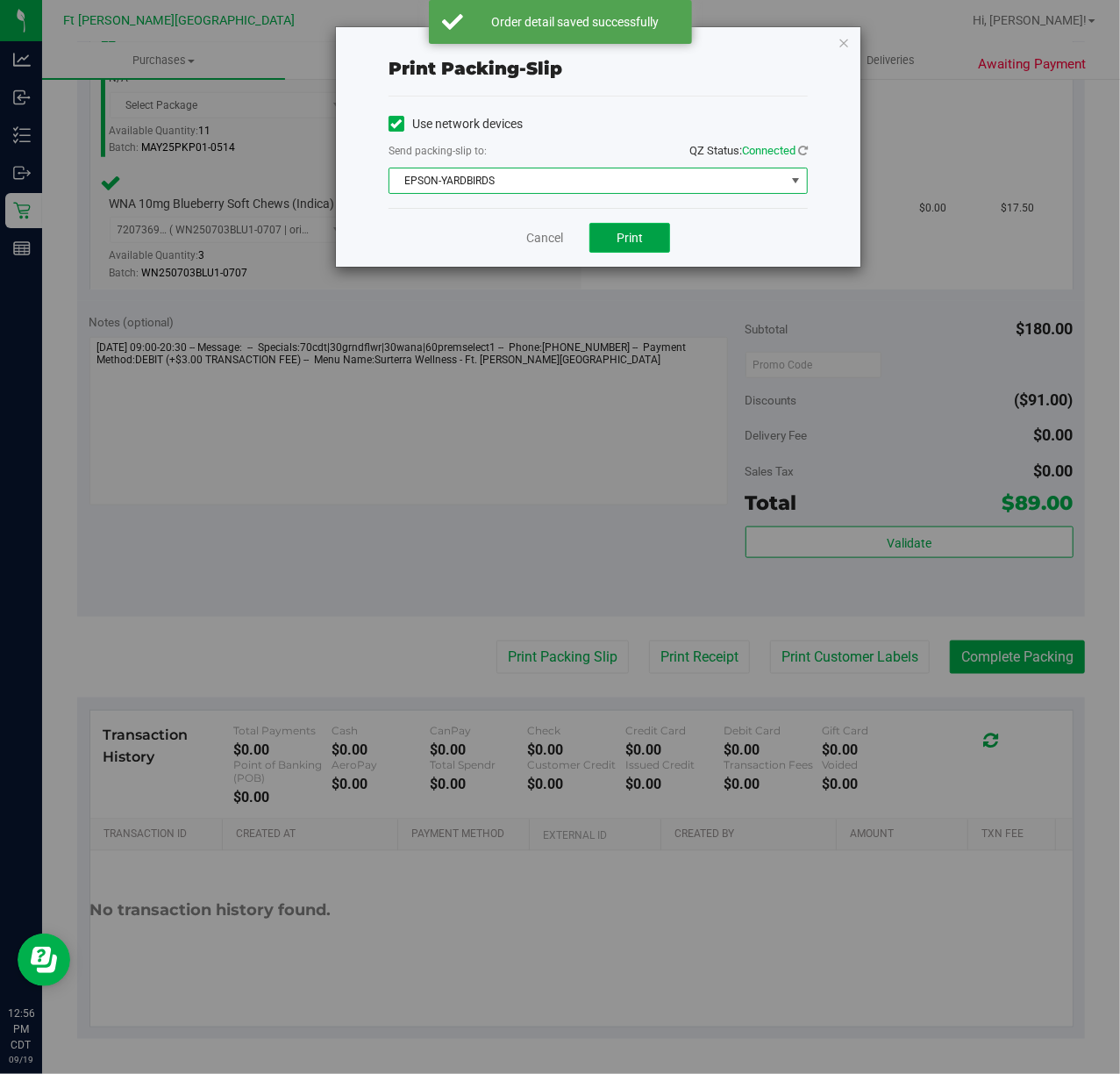
click at [622, 233] on span "Print" at bounding box center [629, 238] width 26 height 14
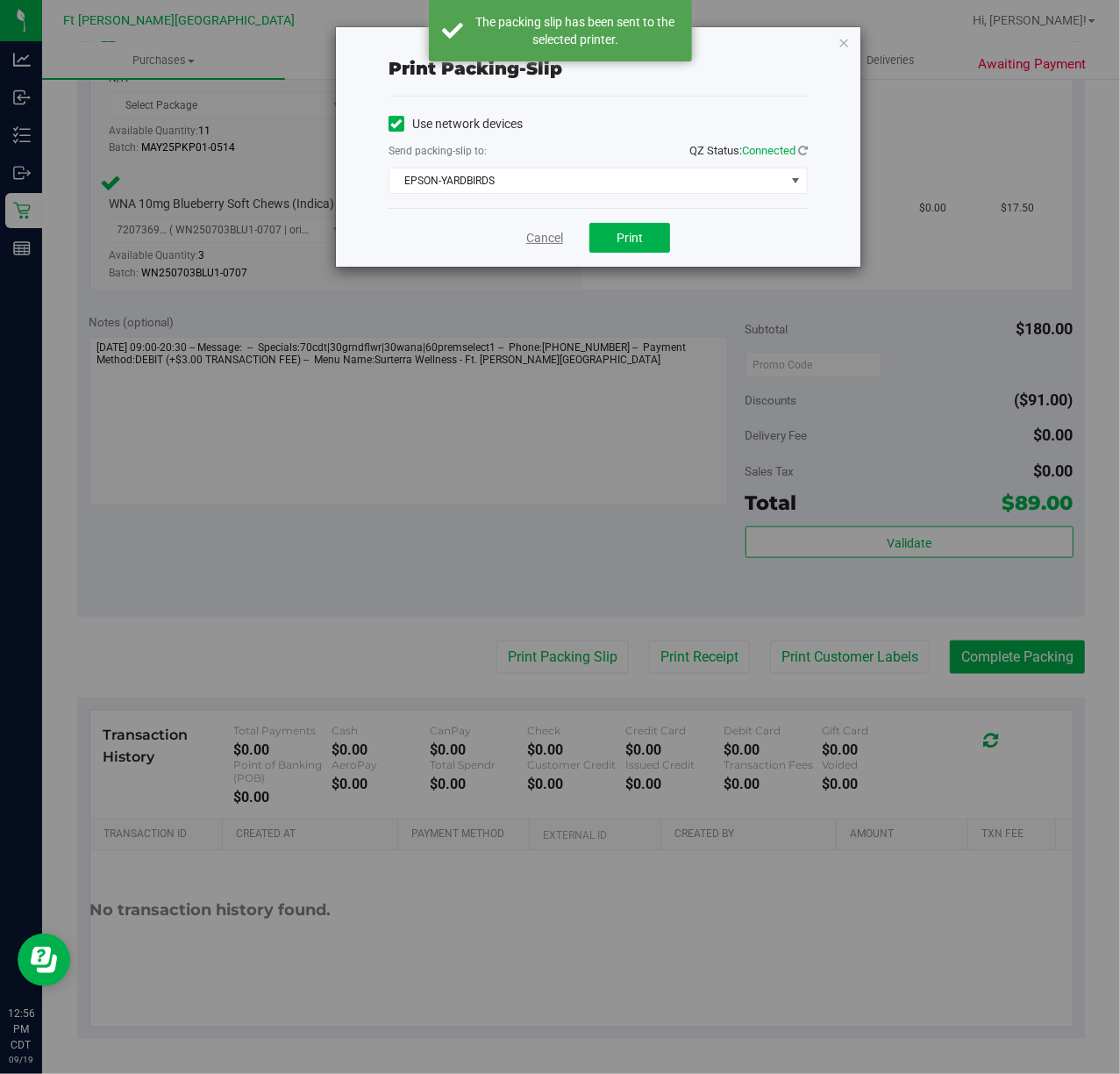
click at [519, 237] on div "Cancel Print" at bounding box center [598, 237] width 419 height 59
click at [551, 237] on link "Cancel" at bounding box center [545, 238] width 37 height 18
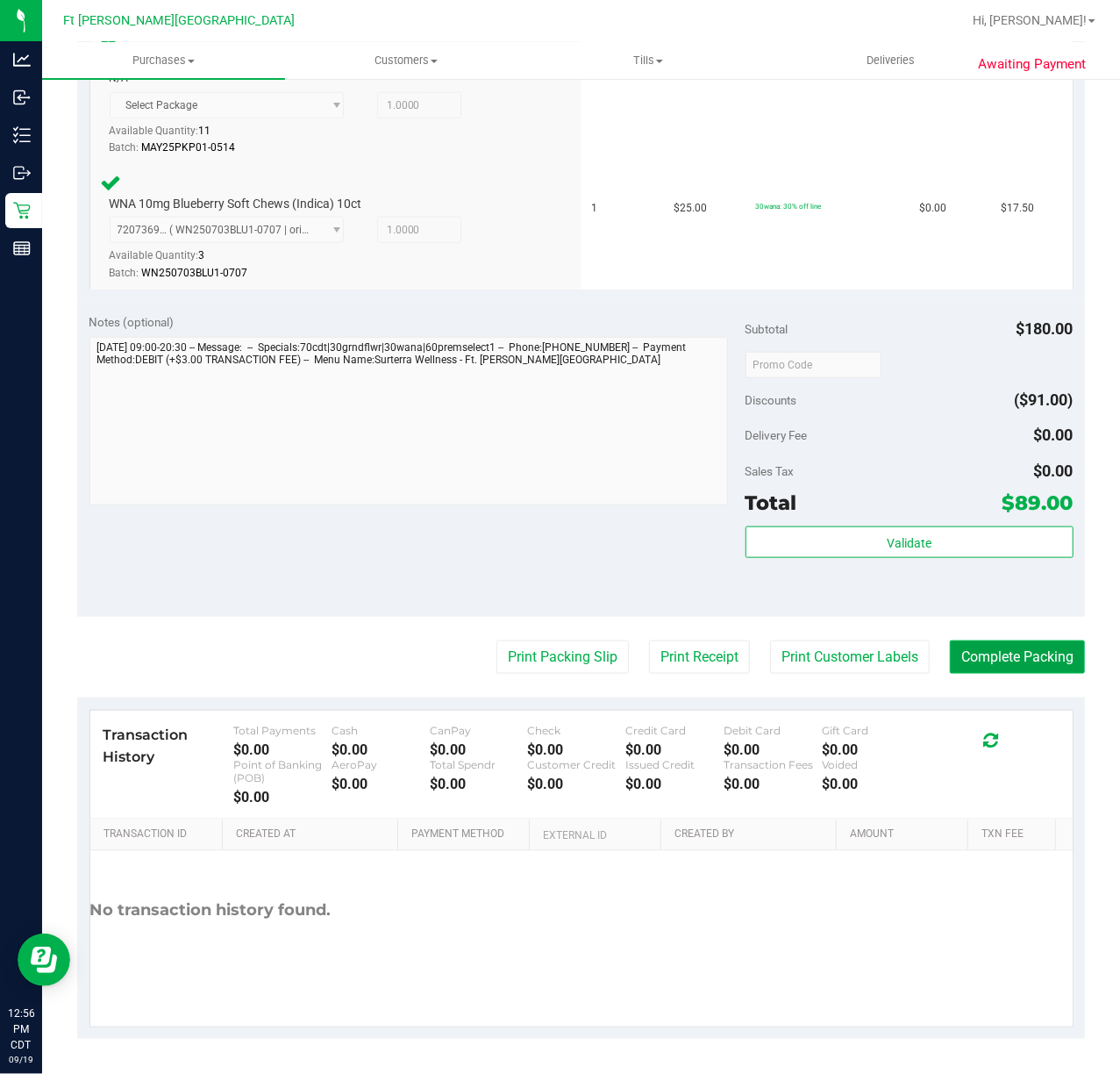
click at [991, 651] on button "Complete Packing" at bounding box center [1017, 656] width 135 height 33
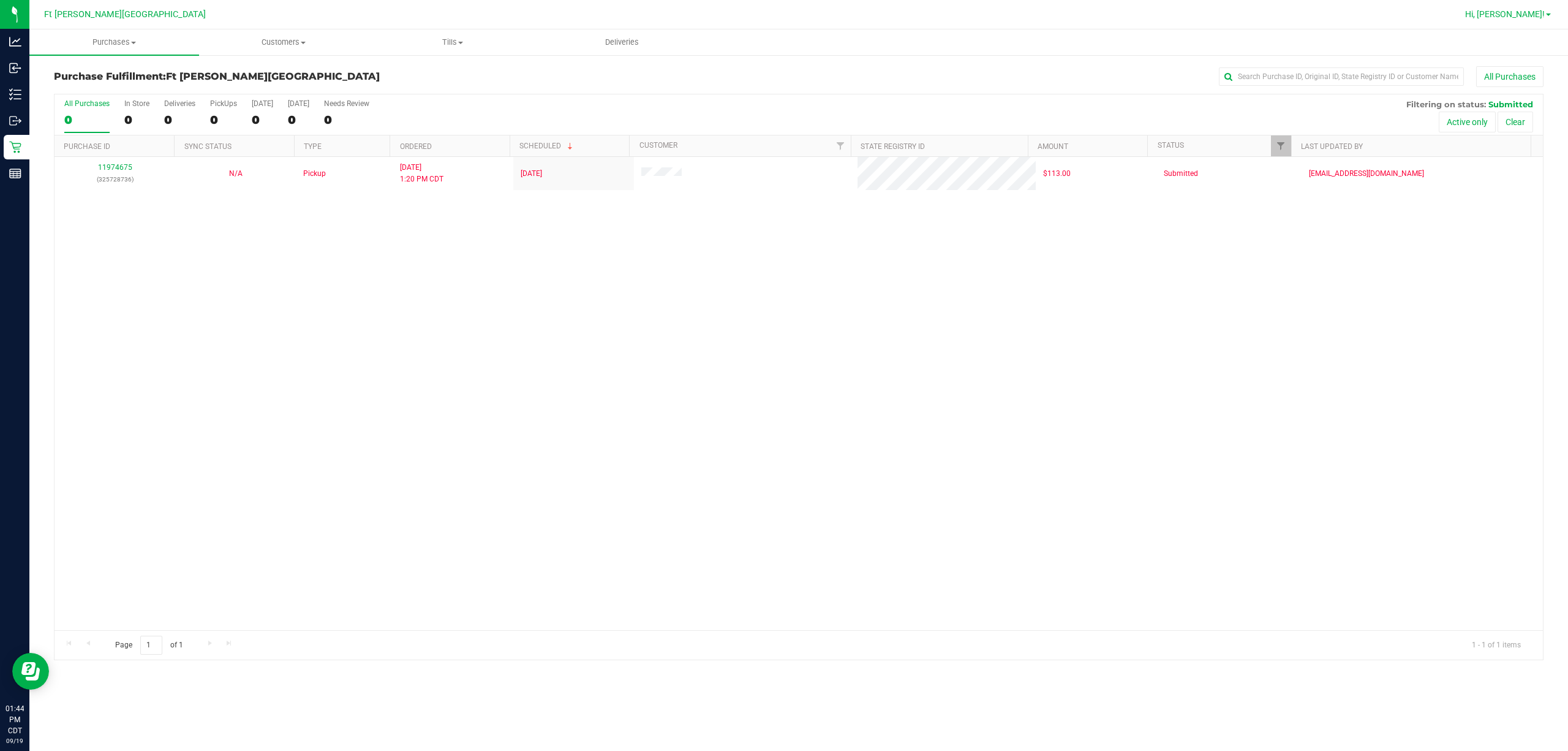
click at [781, 16] on span "Hi, [PERSON_NAME]!" at bounding box center [1505, 14] width 79 height 10
click at [781, 110] on span "Sign Out" at bounding box center [1504, 108] width 35 height 12
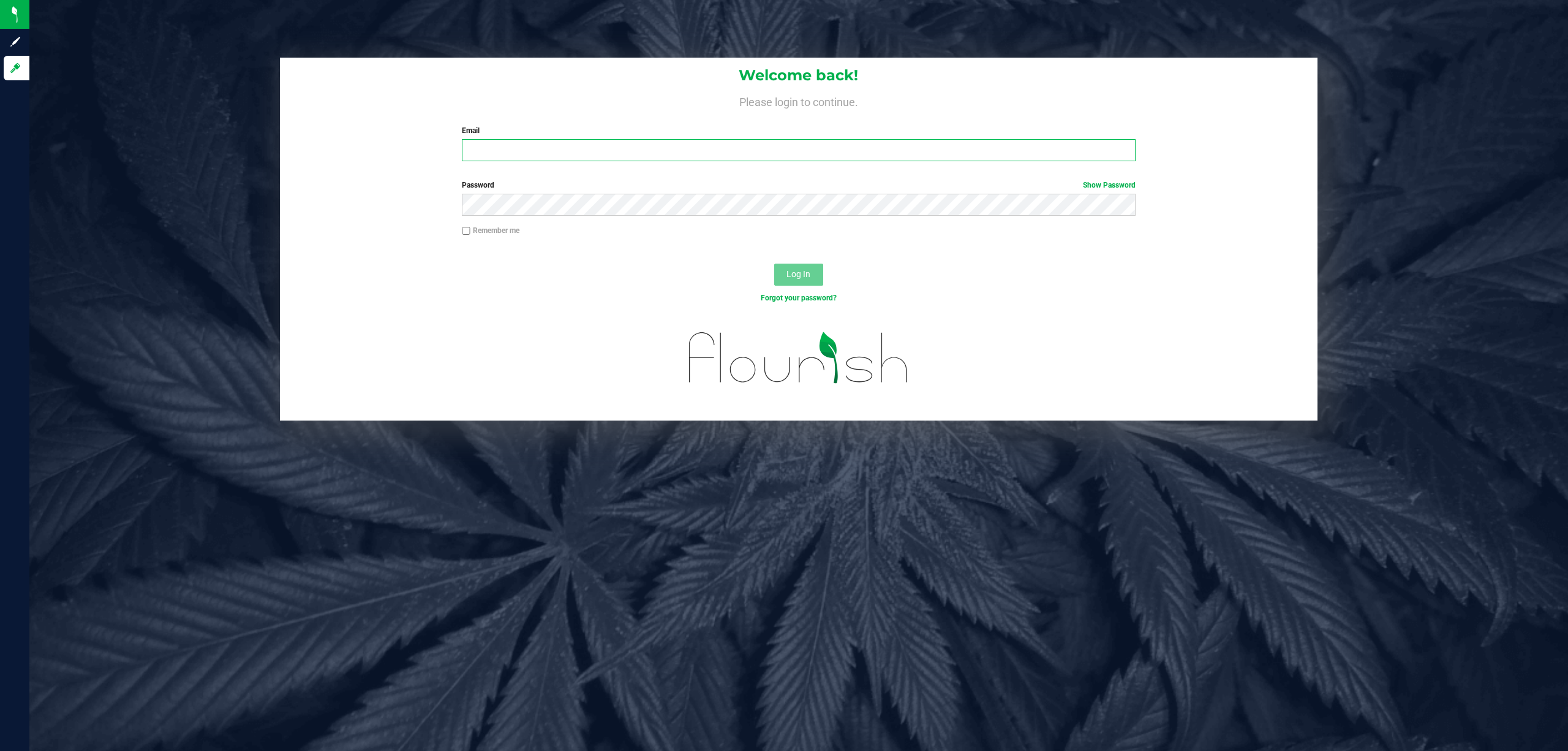
click at [503, 144] on input "Email" at bounding box center [798, 150] width 674 height 22
type input "amaines@liveparallel.com"
click at [781, 277] on span "Log In" at bounding box center [798, 274] width 24 height 10
